Goal: Task Accomplishment & Management: Complete application form

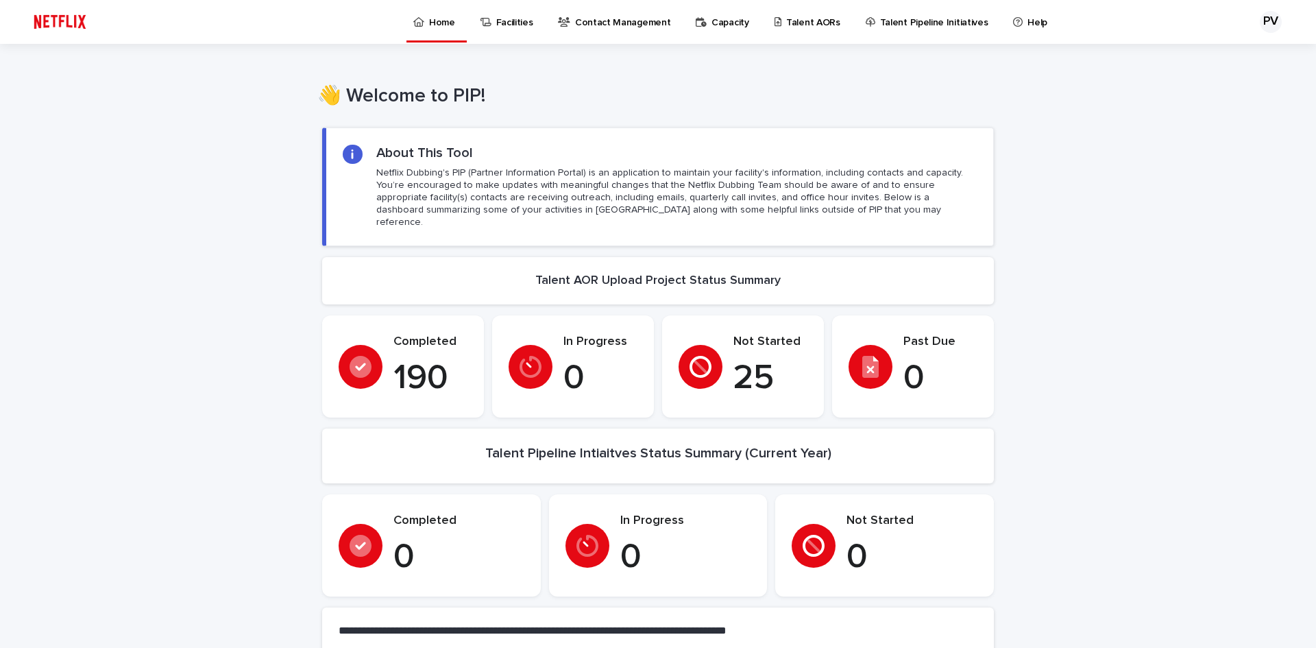
click at [803, 17] on p "Talent AORs" at bounding box center [813, 14] width 54 height 29
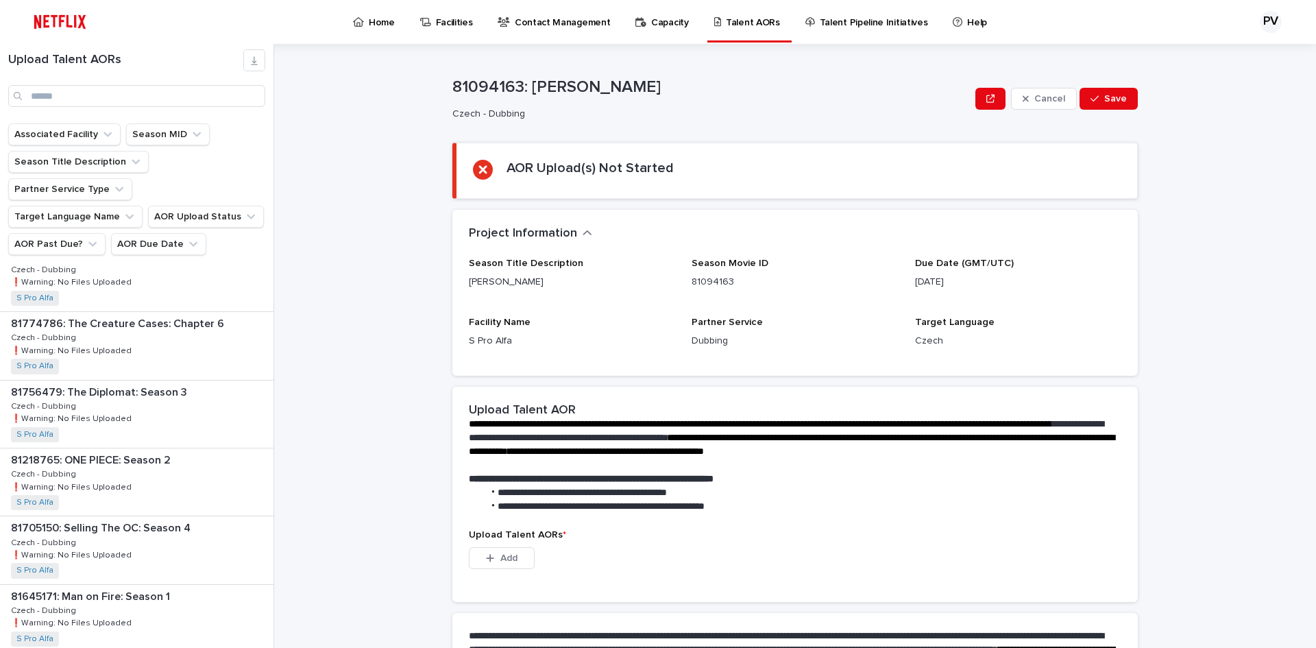
scroll to position [137, 0]
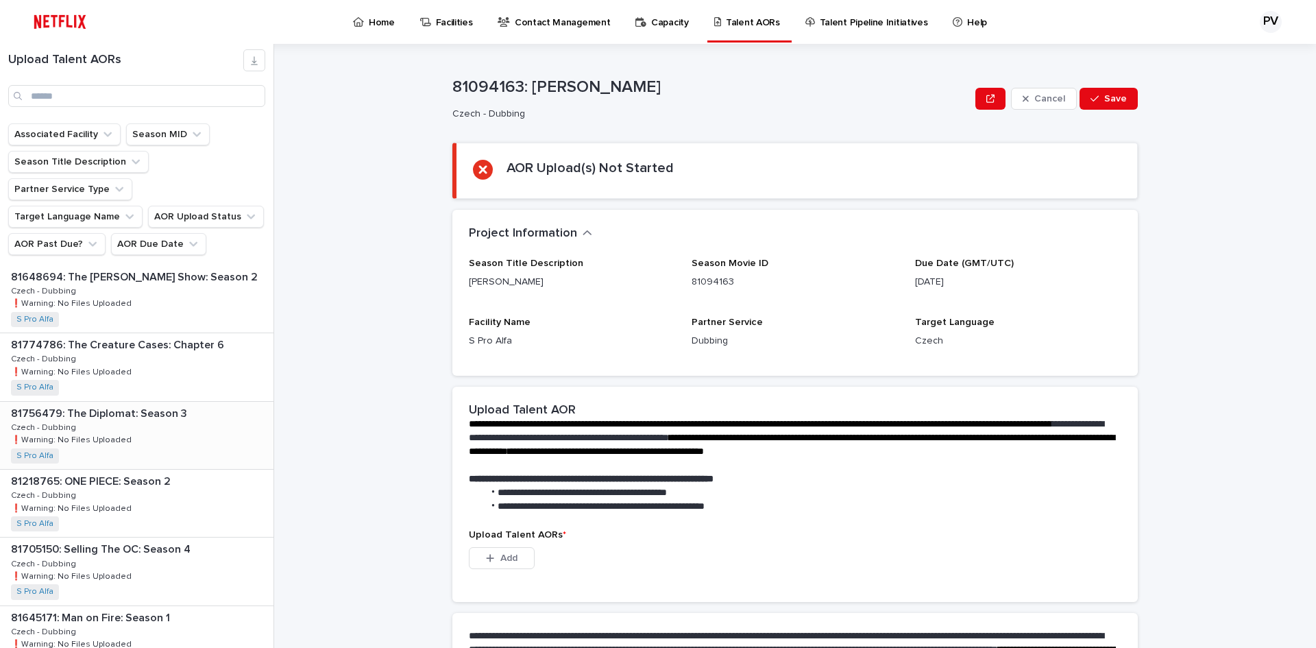
click at [110, 402] on div "81756479: The Diplomat: Season 3 81756479: The Diplomat: Season 3 Czech - Dubbi…" at bounding box center [137, 435] width 274 height 67
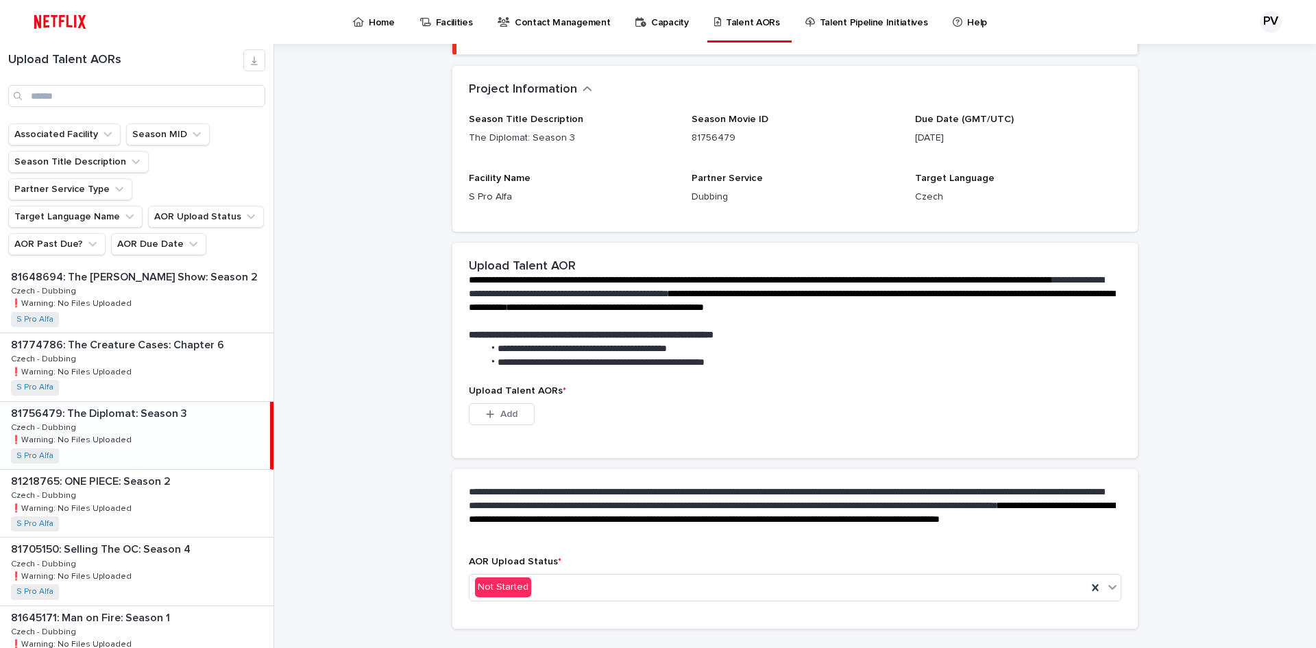
scroll to position [174, 0]
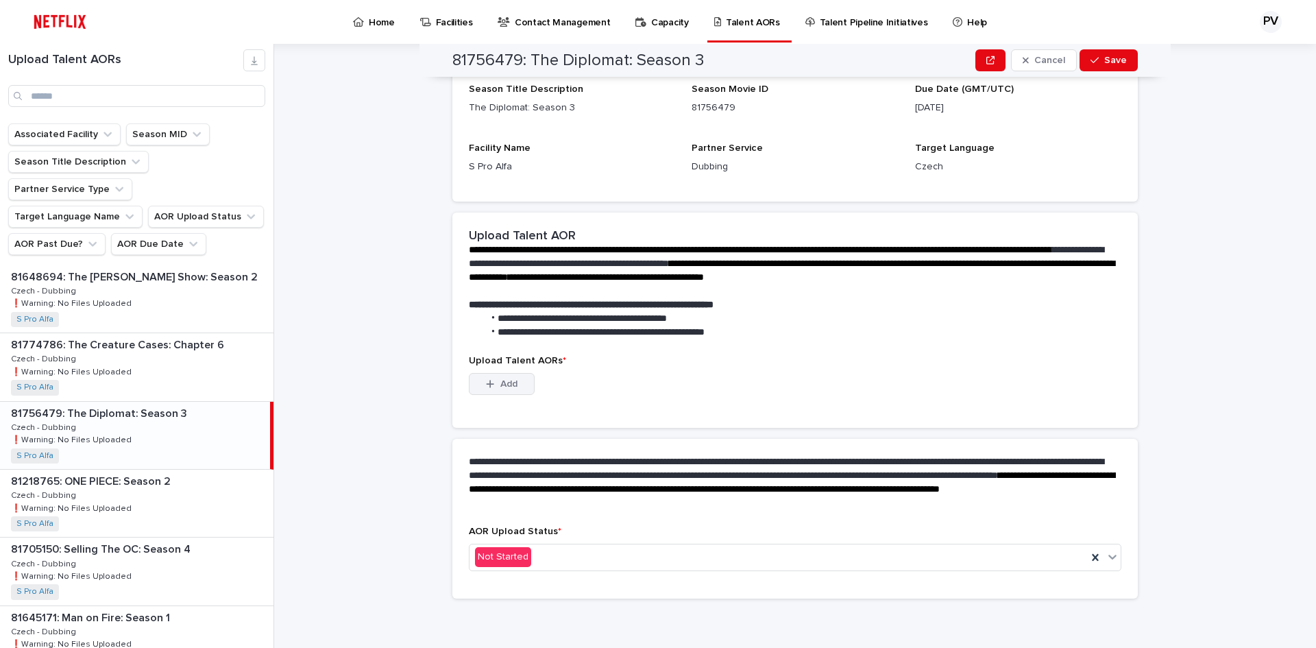
click at [510, 384] on span "Add" at bounding box center [509, 384] width 17 height 10
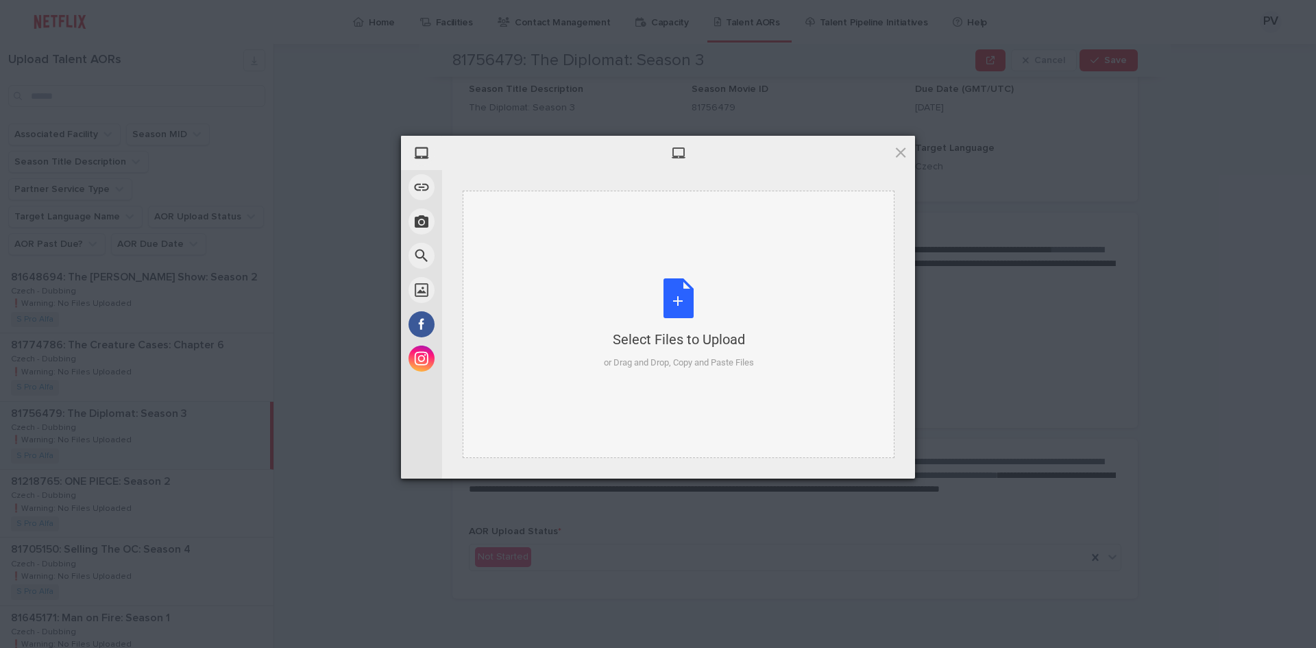
click at [673, 300] on div "Select Files to Upload or Drag and Drop, Copy and Paste Files" at bounding box center [679, 323] width 150 height 91
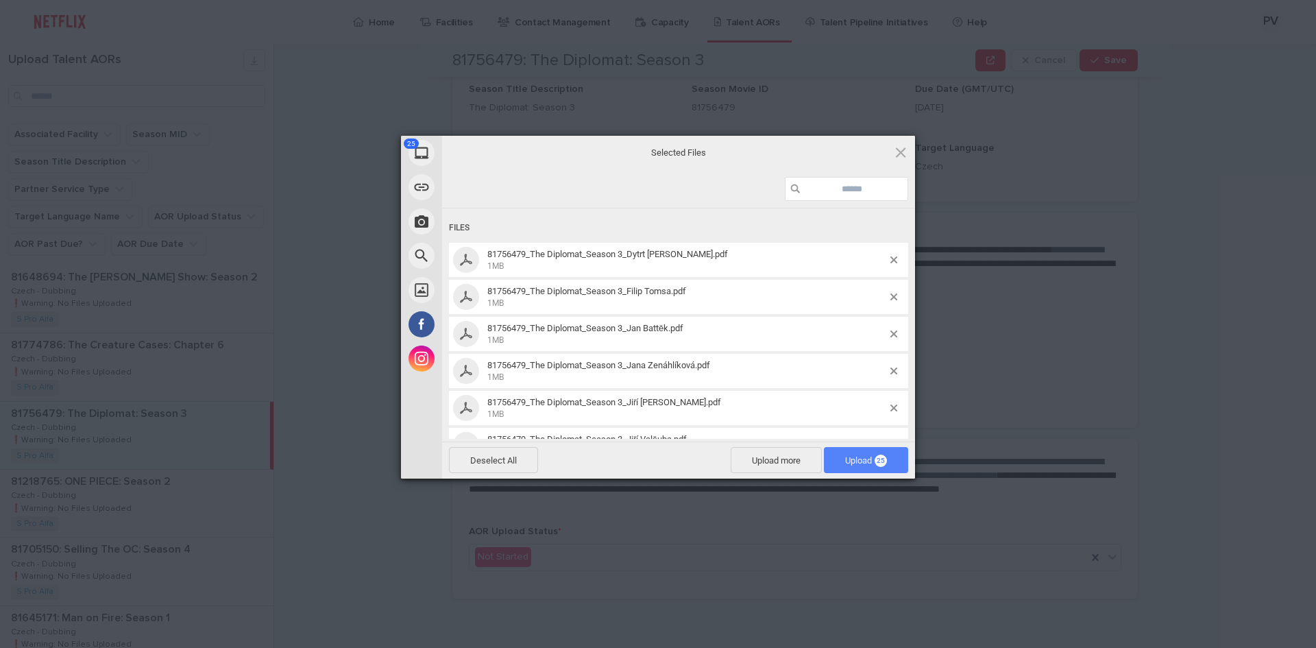
click at [855, 455] on span "Upload 25" at bounding box center [866, 460] width 42 height 10
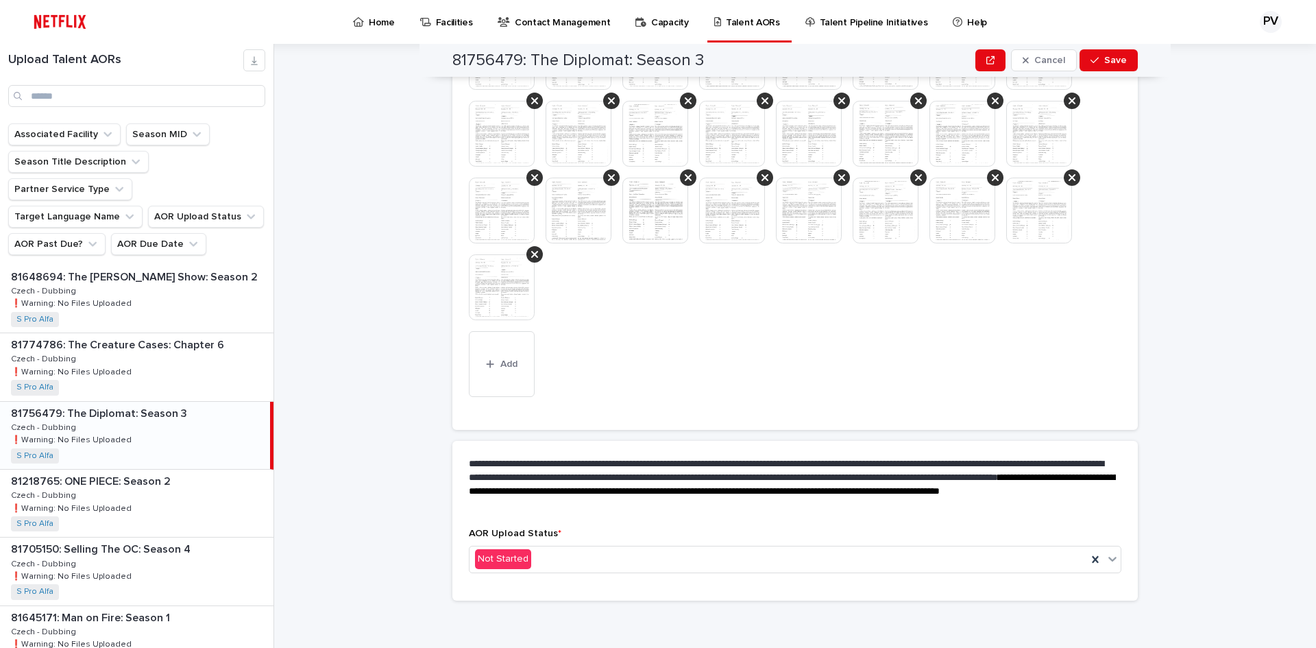
scroll to position [458, 0]
drag, startPoint x: 867, startPoint y: 562, endPoint x: 850, endPoint y: 555, distance: 18.5
click at [867, 562] on div "Not Started" at bounding box center [779, 557] width 618 height 23
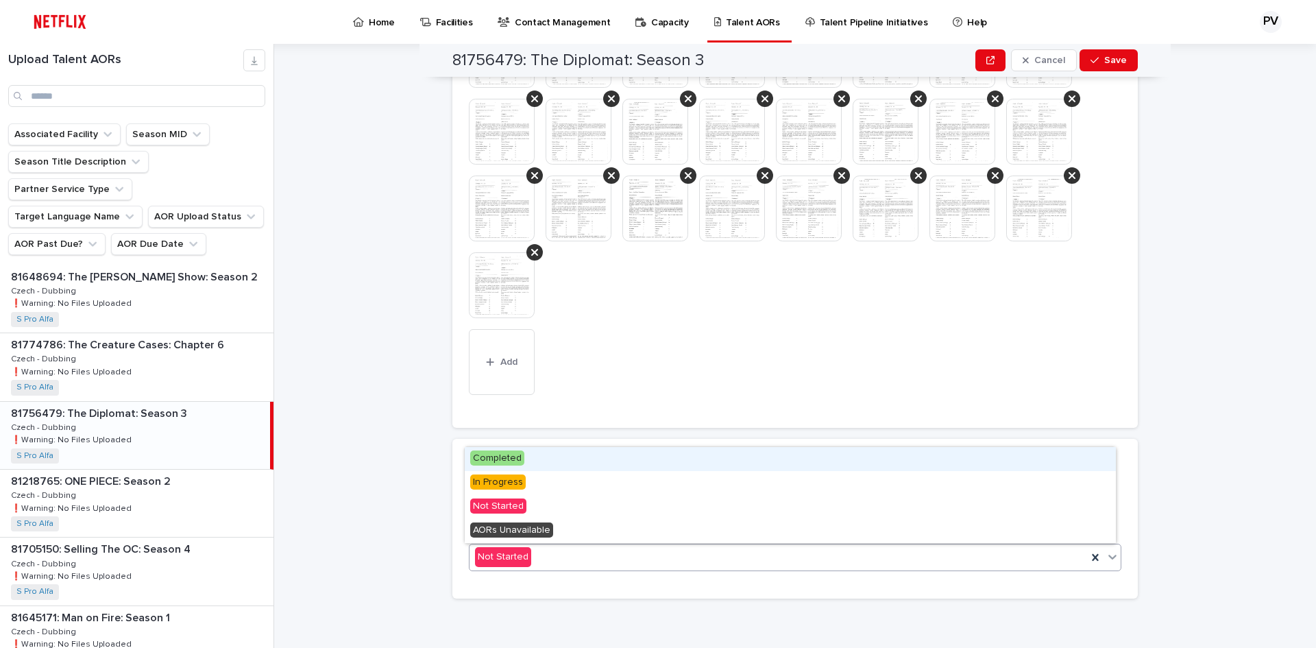
click at [509, 457] on span "Completed" at bounding box center [497, 457] width 54 height 15
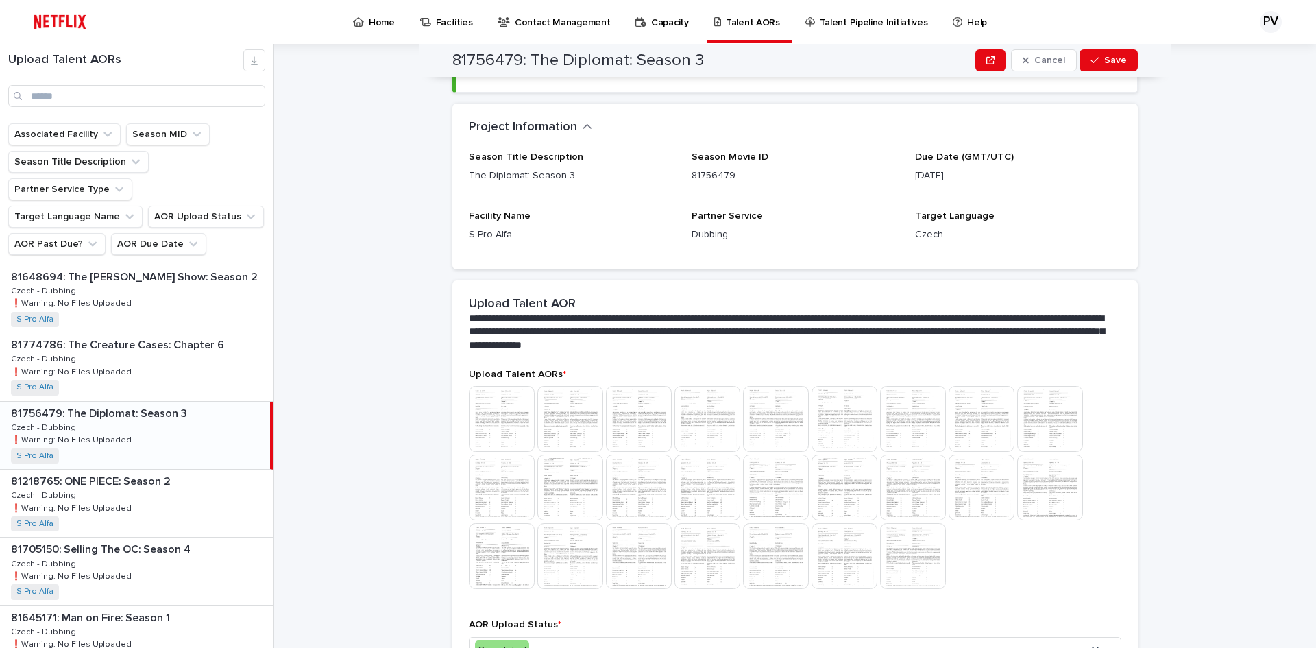
scroll to position [0, 0]
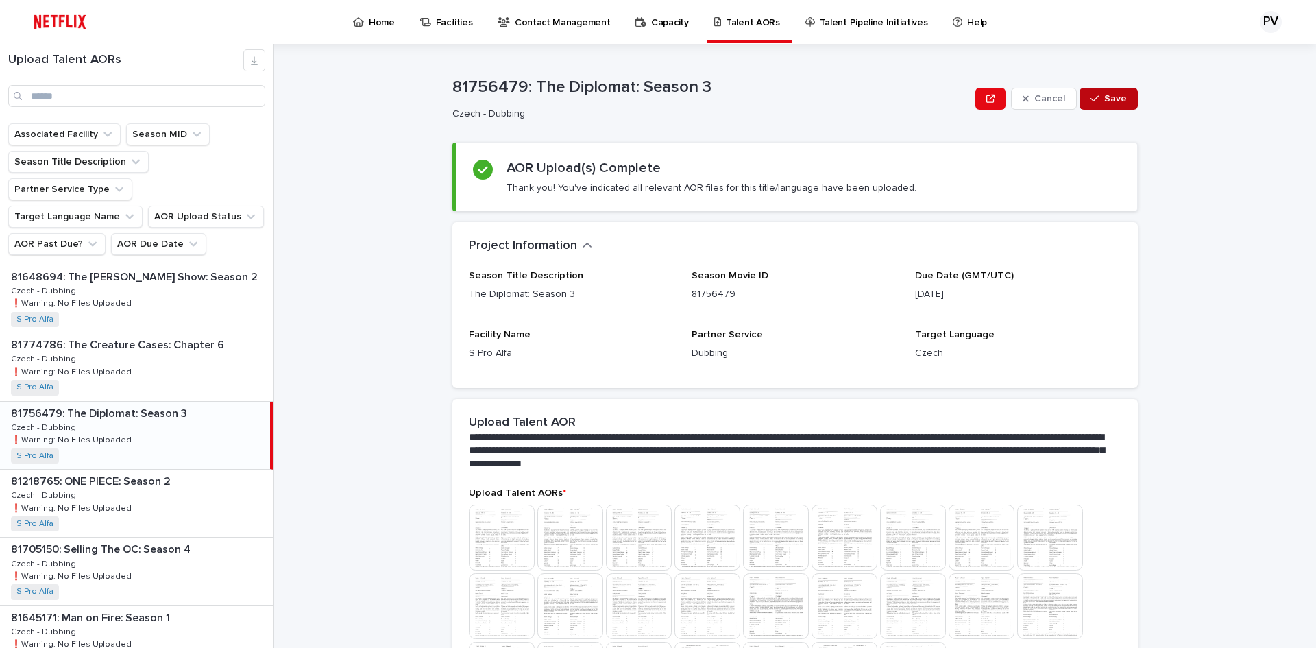
click at [1113, 92] on button "Save" at bounding box center [1109, 99] width 58 height 22
click at [377, 23] on p "Home" at bounding box center [382, 14] width 26 height 29
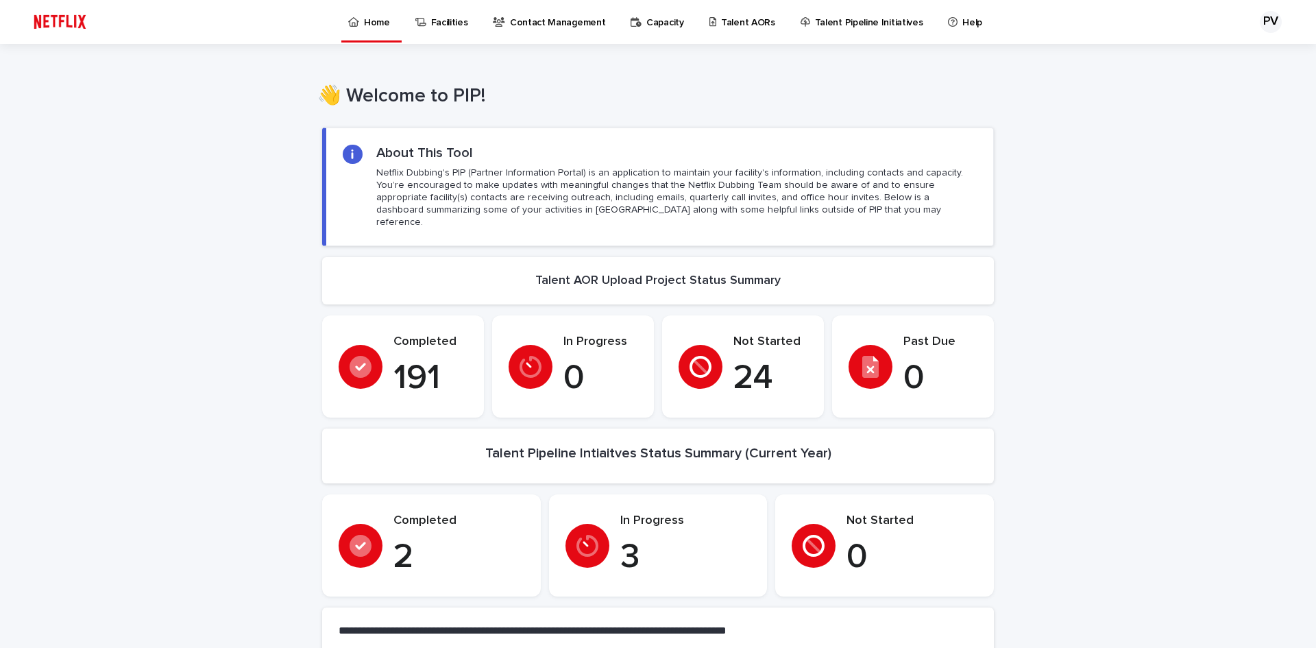
click at [725, 31] on link "Talent AORs" at bounding box center [744, 21] width 73 height 43
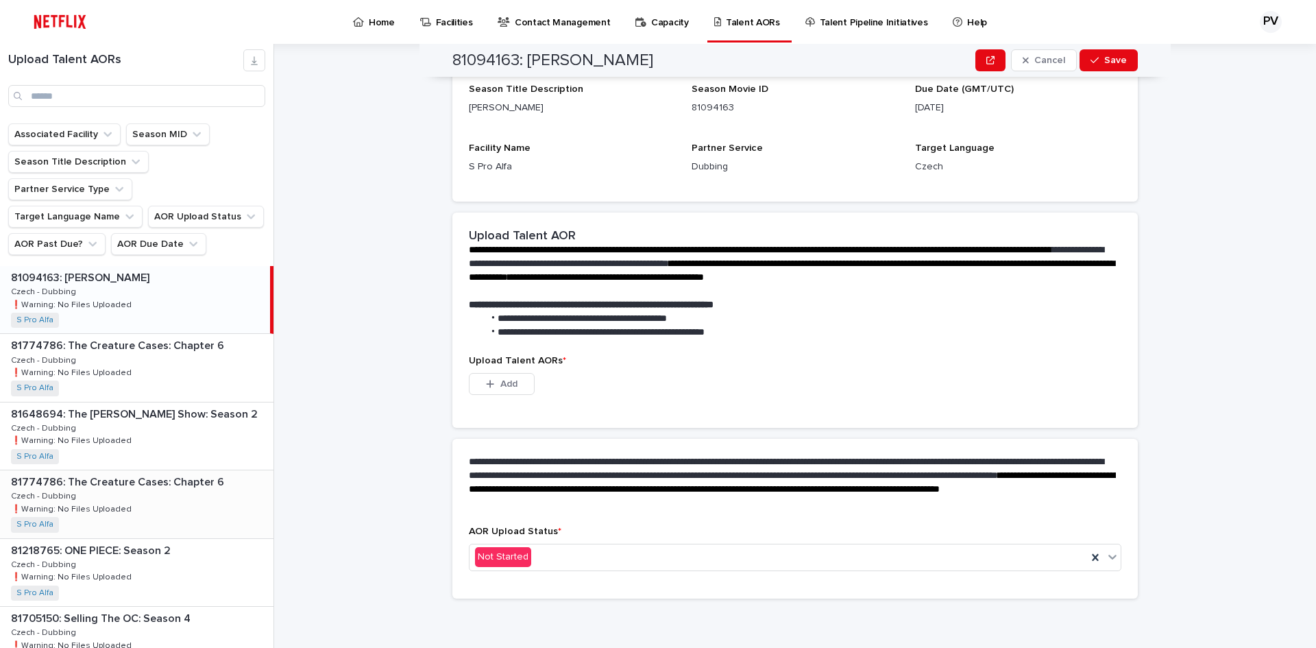
click at [172, 472] on div "81774786: The Creature Cases: Chapter 6 81774786: The Creature Cases: Chapter 6…" at bounding box center [137, 503] width 274 height 67
click at [540, 559] on div "Not Started" at bounding box center [779, 557] width 618 height 23
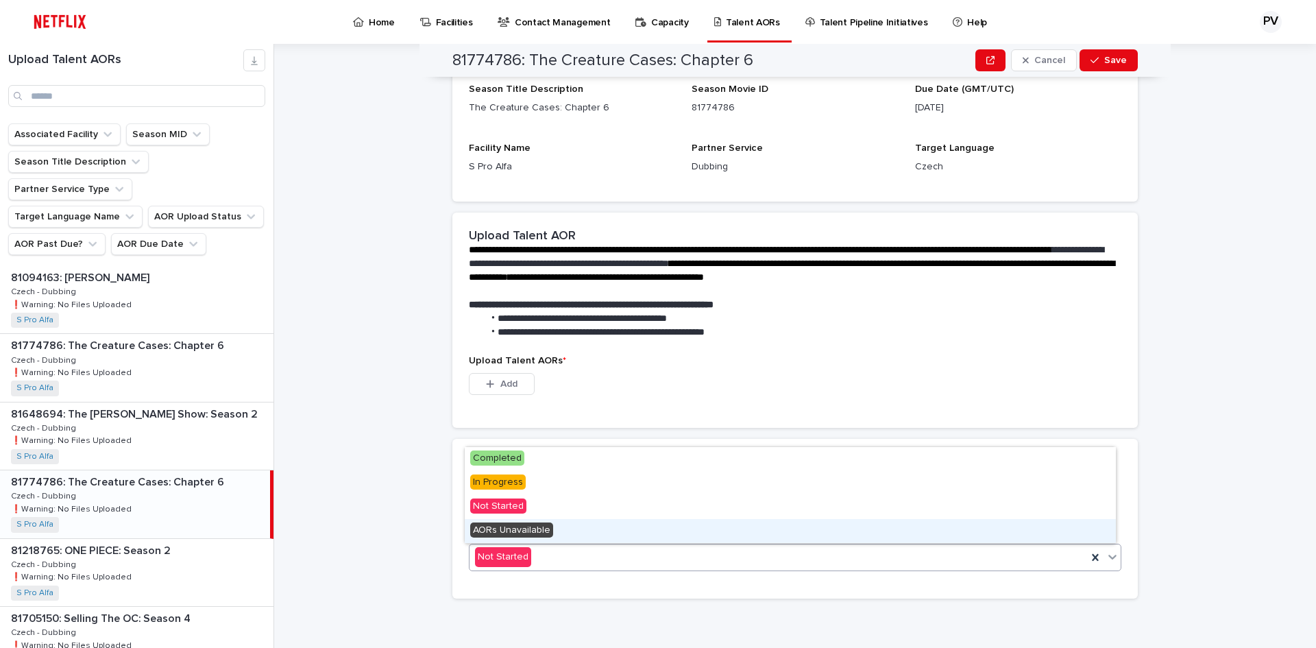
click at [517, 529] on span "AORs Unavailable" at bounding box center [511, 529] width 83 height 15
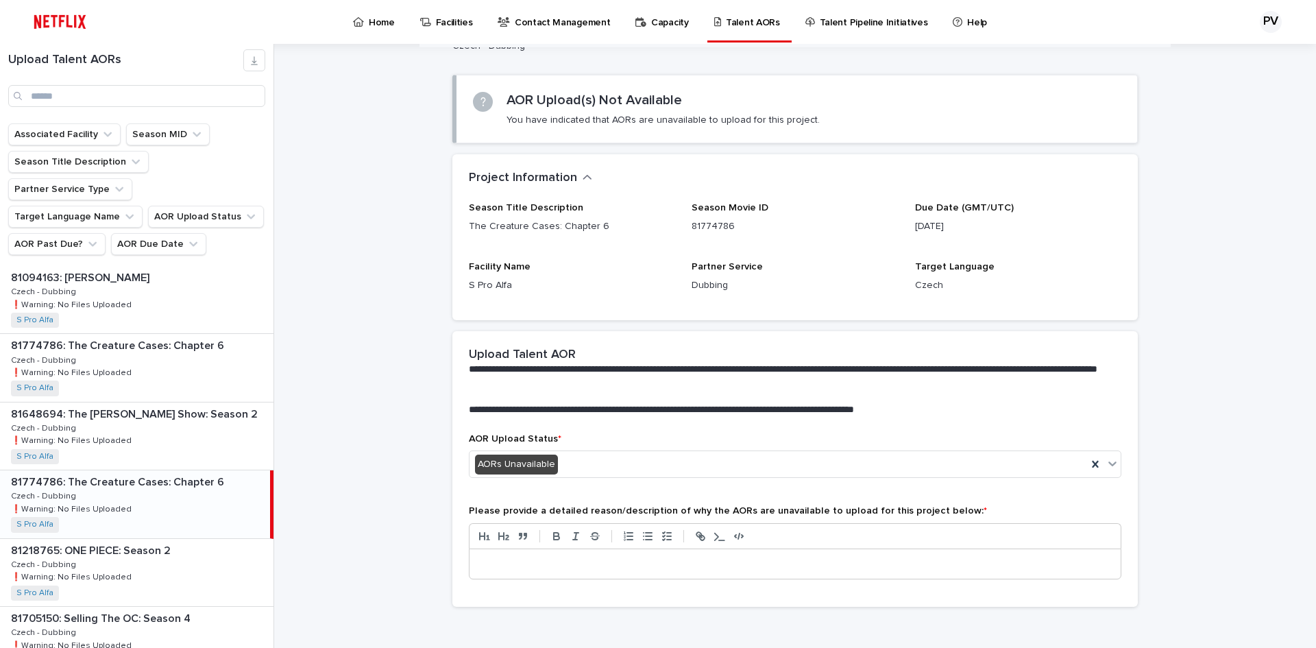
scroll to position [77, 0]
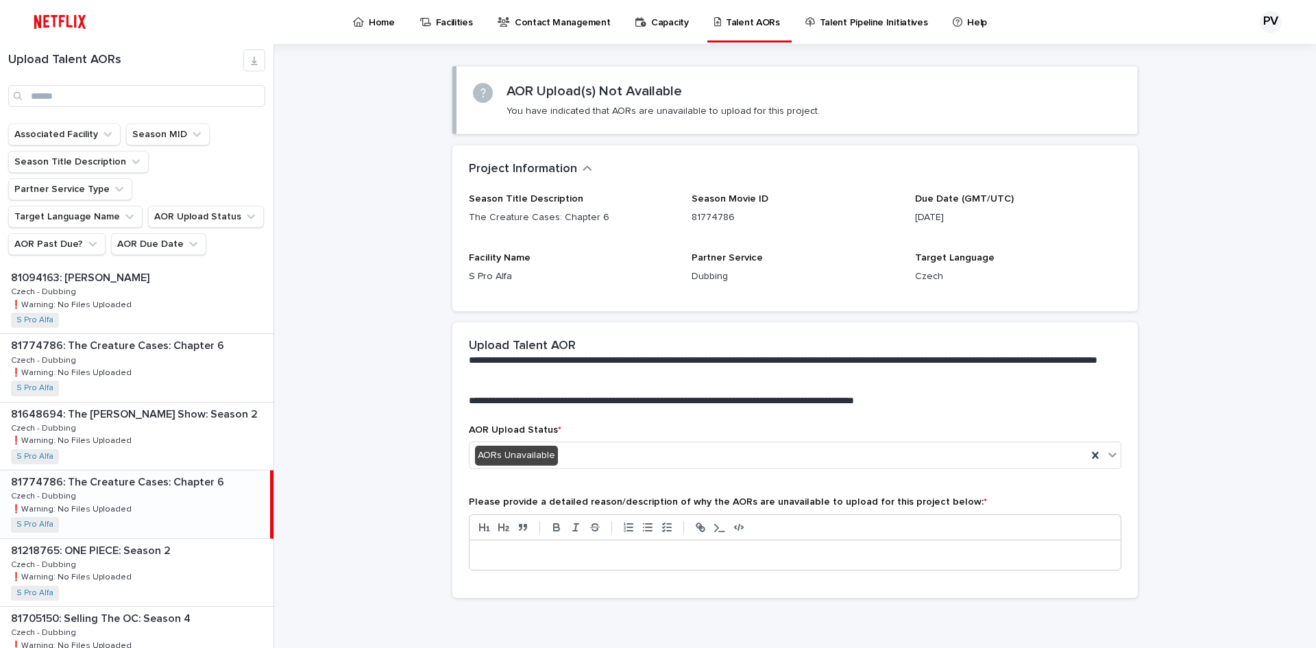
click at [480, 553] on p at bounding box center [795, 556] width 631 height 14
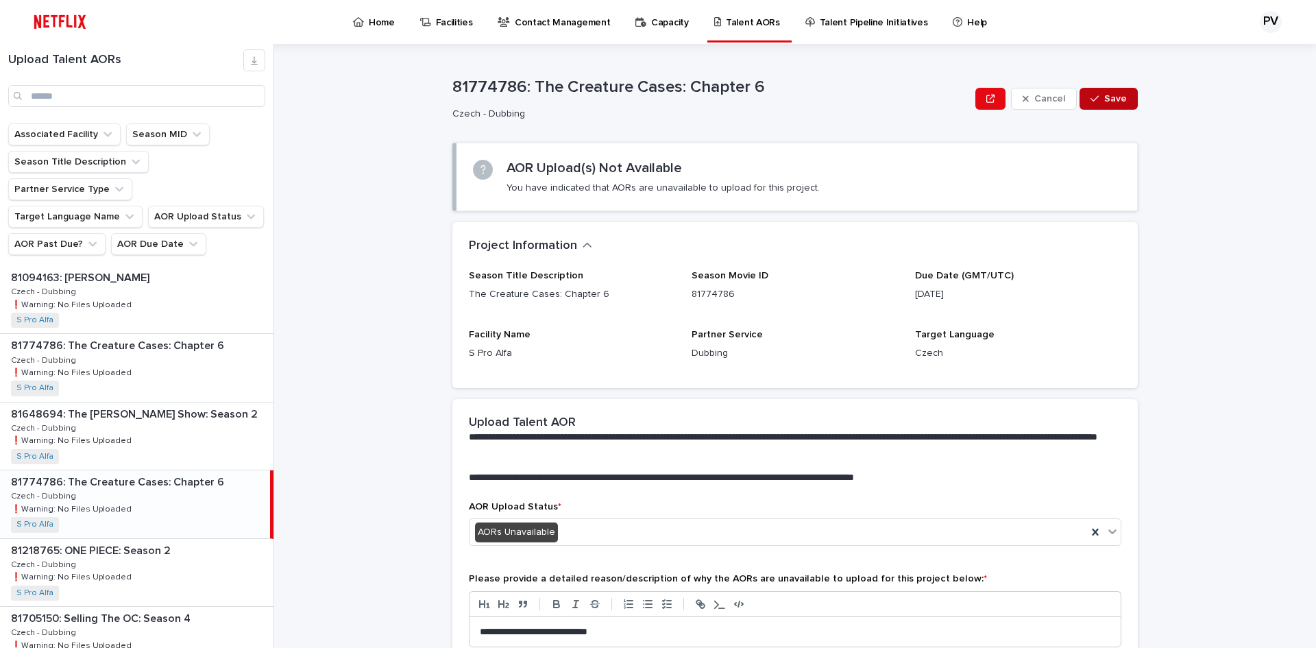
click at [1110, 91] on button "Save" at bounding box center [1109, 99] width 58 height 22
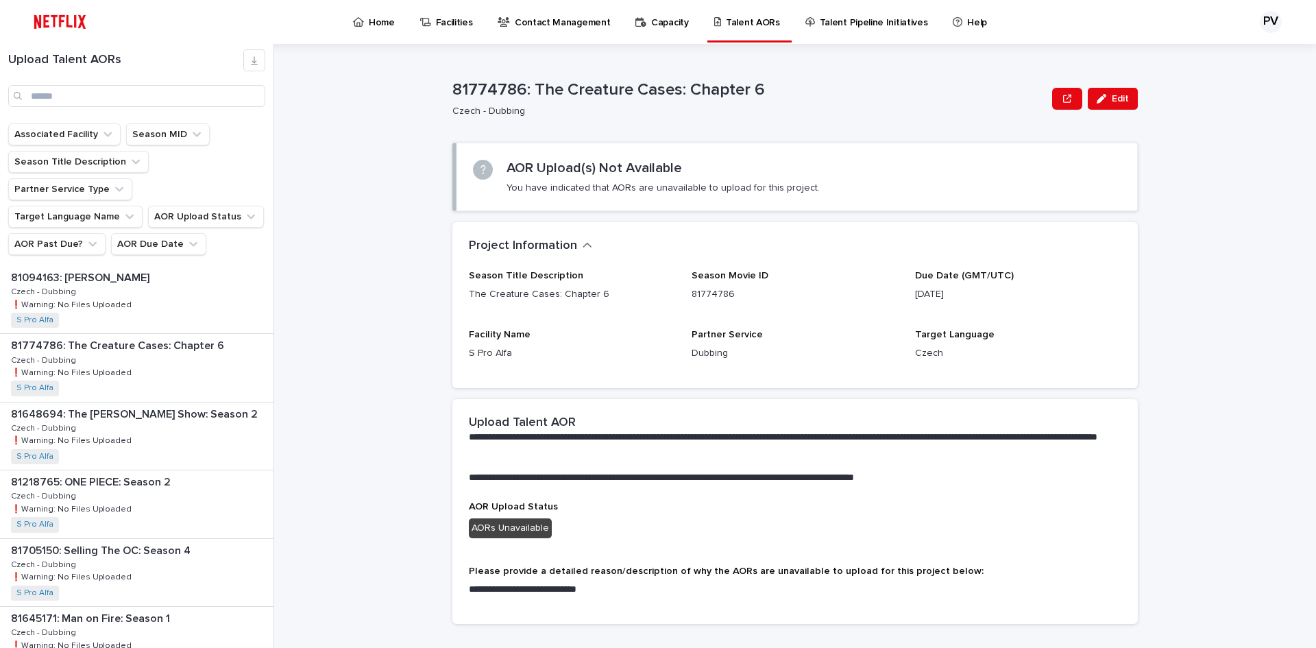
click at [375, 17] on p "Home" at bounding box center [382, 14] width 26 height 29
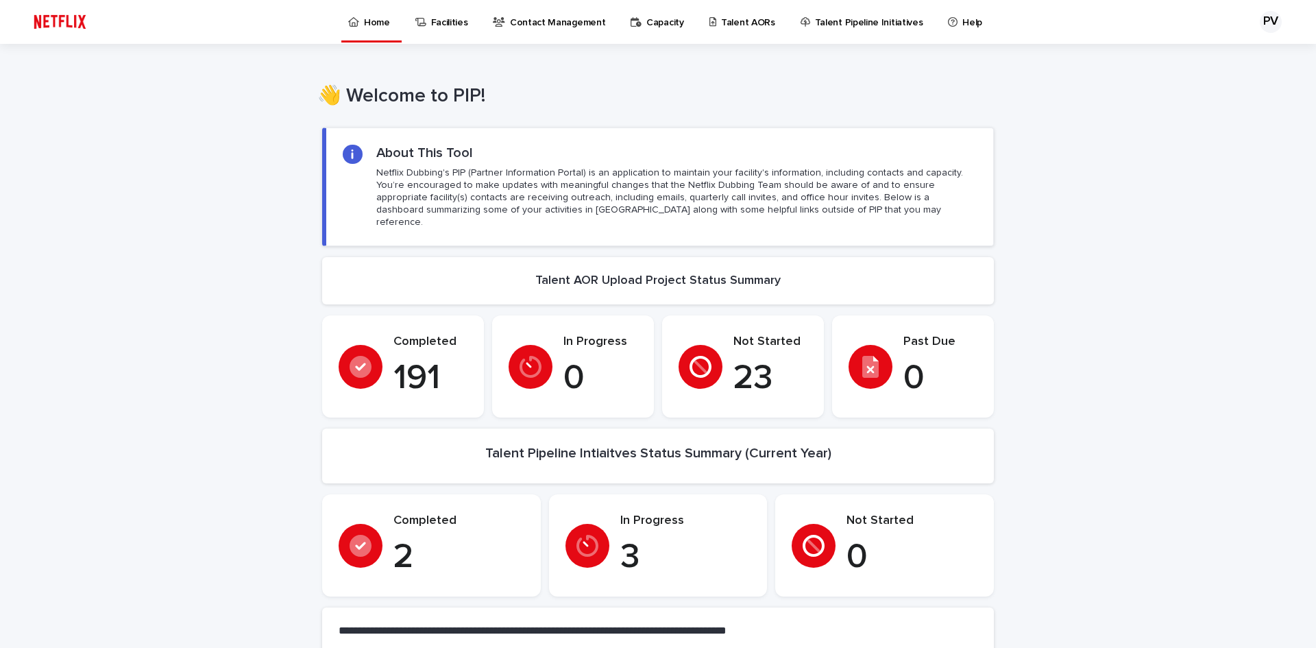
click at [739, 19] on p "Talent AORs" at bounding box center [748, 14] width 54 height 29
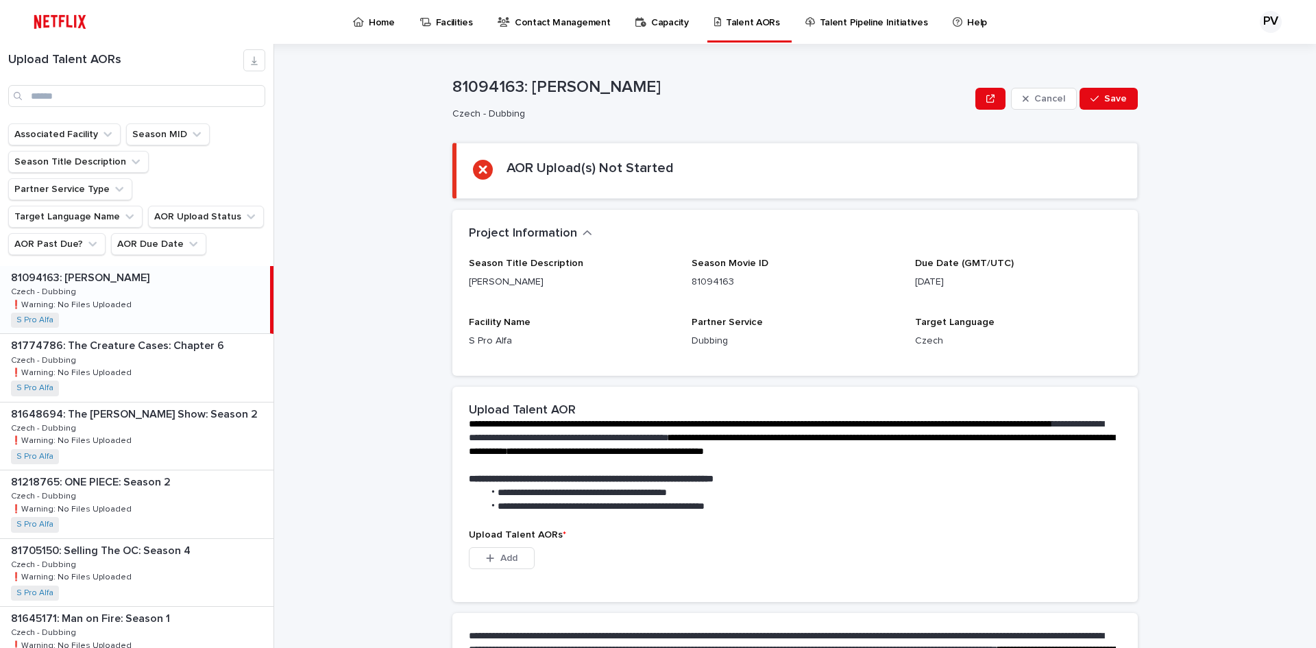
click at [776, 647] on html "Home Facilities Contact Management Capacity Talent AORs Talent Pipeline Initiat…" at bounding box center [658, 324] width 1316 height 648
